Goal: Information Seeking & Learning: Learn about a topic

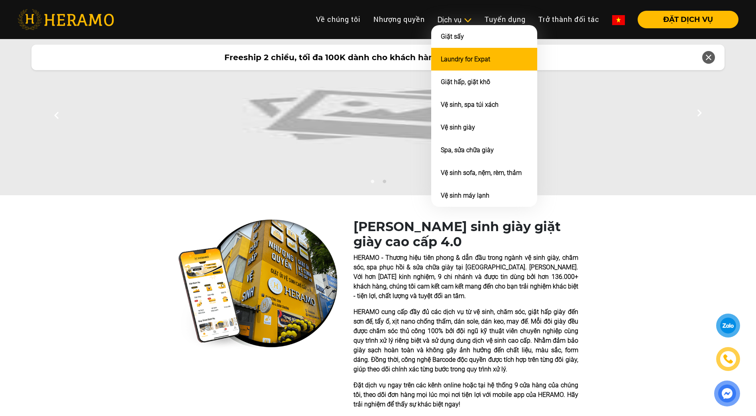
click at [457, 58] on link "Laundry for Expat" at bounding box center [465, 59] width 49 height 8
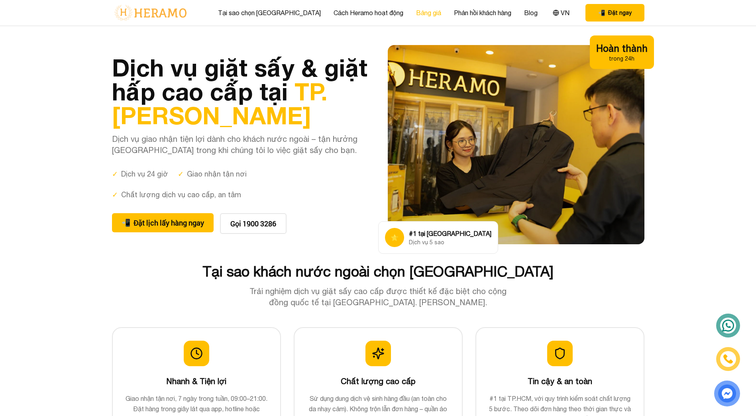
click at [416, 14] on link "Bảng giá" at bounding box center [428, 13] width 25 height 10
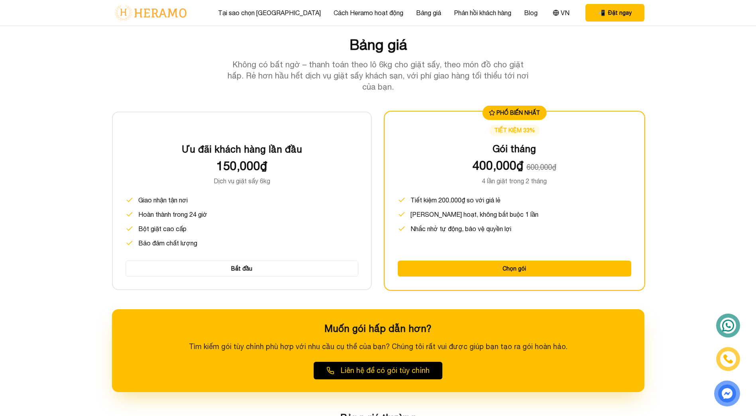
scroll to position [1018, 0]
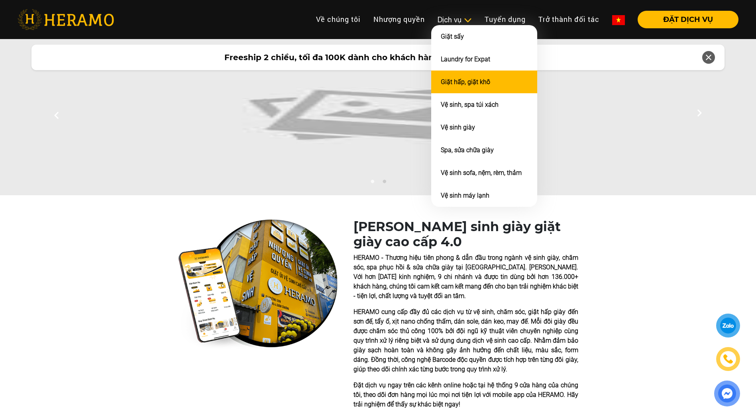
click at [463, 85] on link "Giặt hấp, giặt khô" at bounding box center [465, 82] width 49 height 8
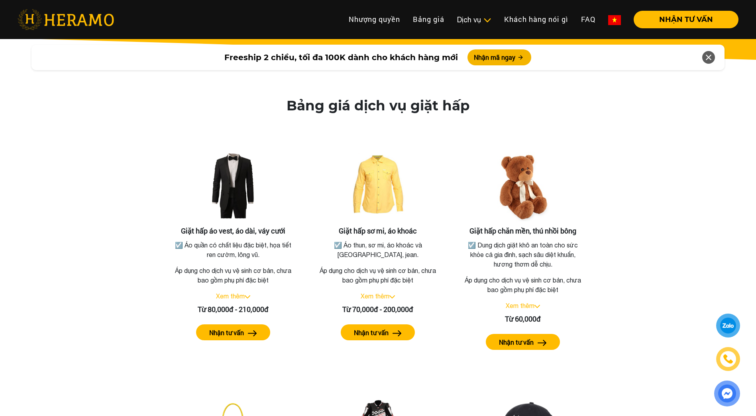
scroll to position [1394, 0]
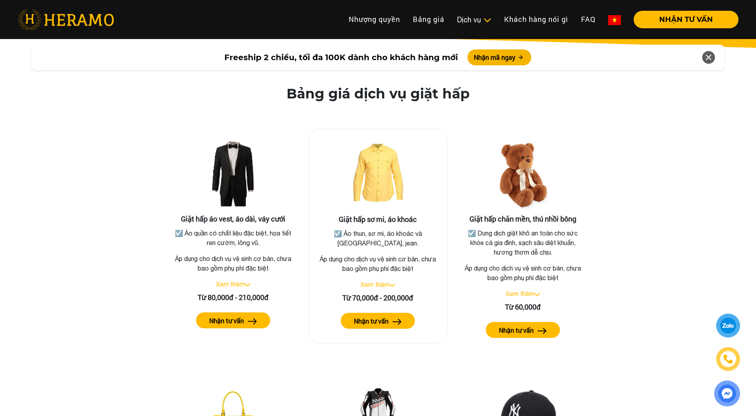
click at [389, 281] on link "Xem thêm" at bounding box center [375, 284] width 29 height 7
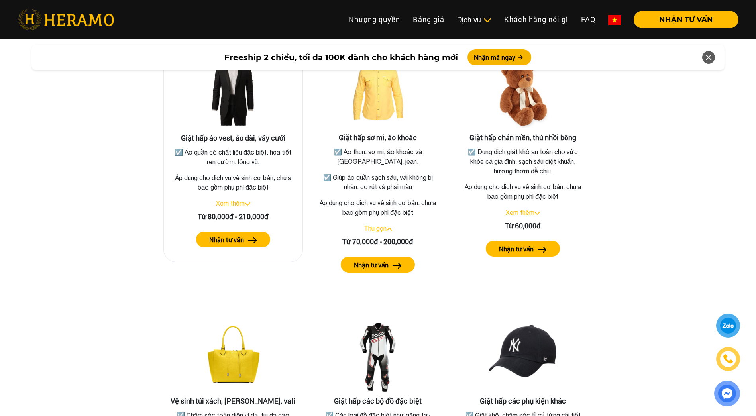
scroll to position [1473, 0]
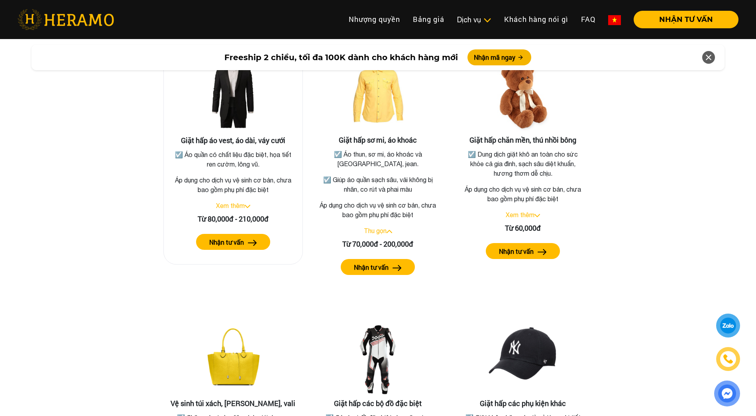
click at [236, 237] on label "Nhận tư vấn" at bounding box center [226, 242] width 35 height 10
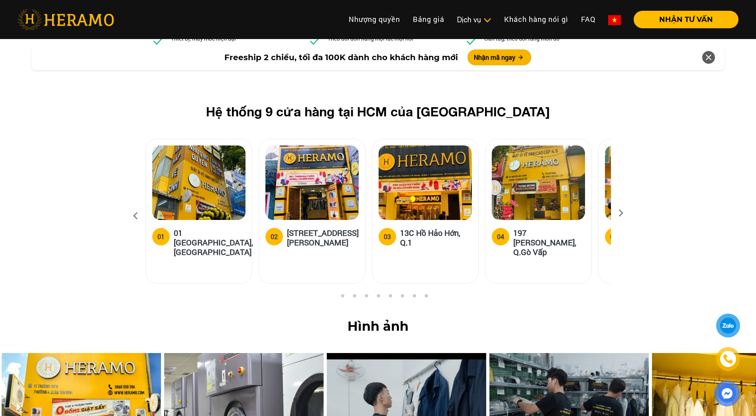
scroll to position [2947, 0]
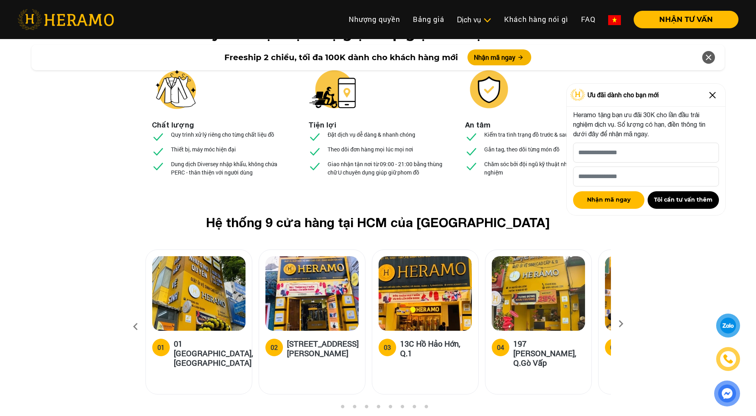
click at [725, 330] on div at bounding box center [728, 326] width 16 height 16
click at [725, 396] on img at bounding box center [727, 393] width 18 height 18
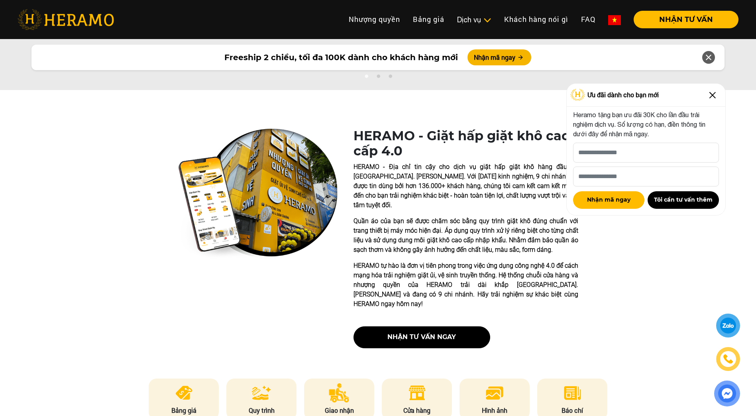
scroll to position [0, 0]
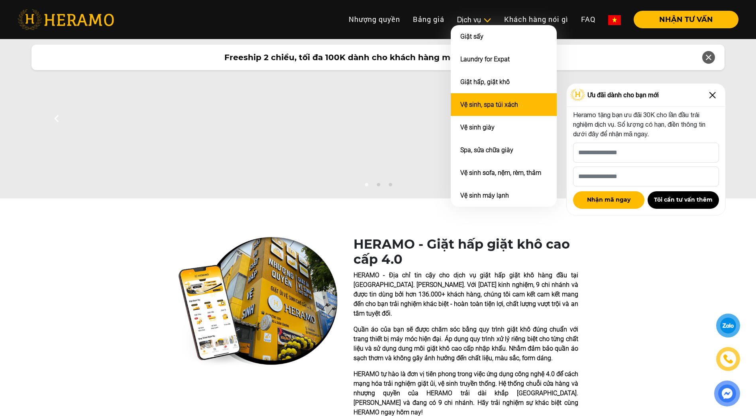
click at [492, 101] on link "Vệ sinh, spa túi xách" at bounding box center [489, 105] width 58 height 8
